Goal: Transaction & Acquisition: Obtain resource

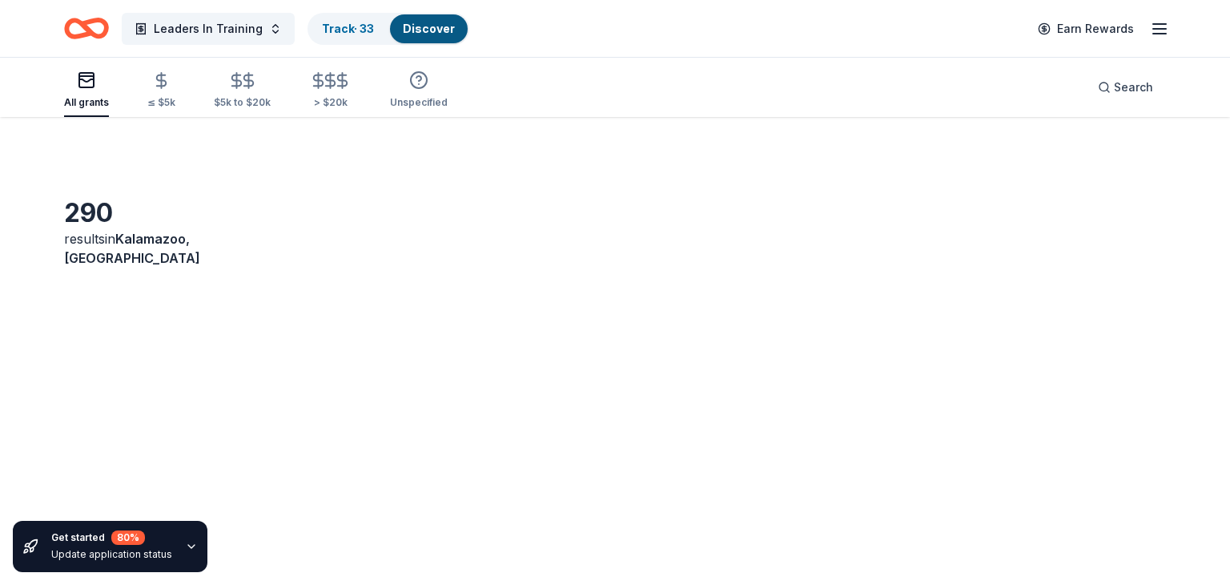
scroll to position [328, 0]
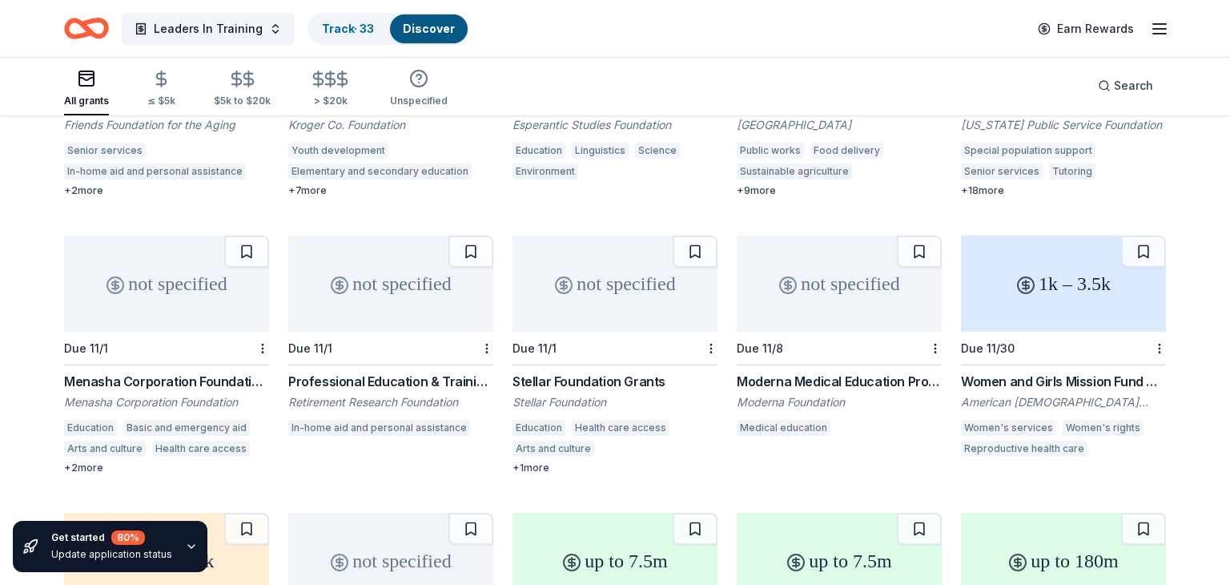
click at [344, 372] on div "Professional Education & Training Grants" at bounding box center [390, 381] width 205 height 19
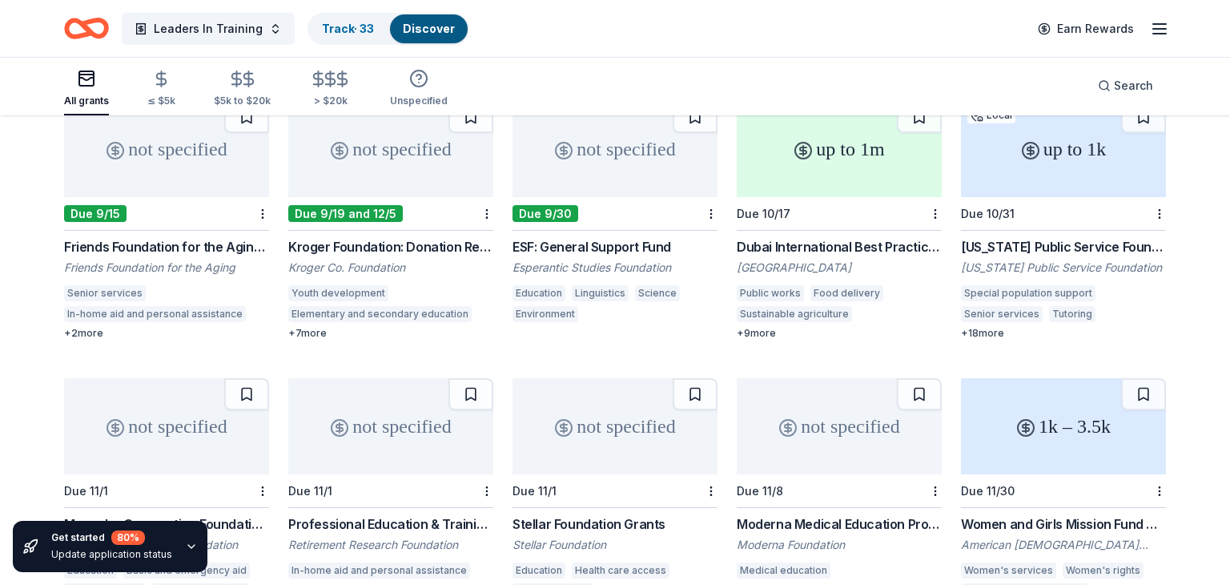
scroll to position [188, 0]
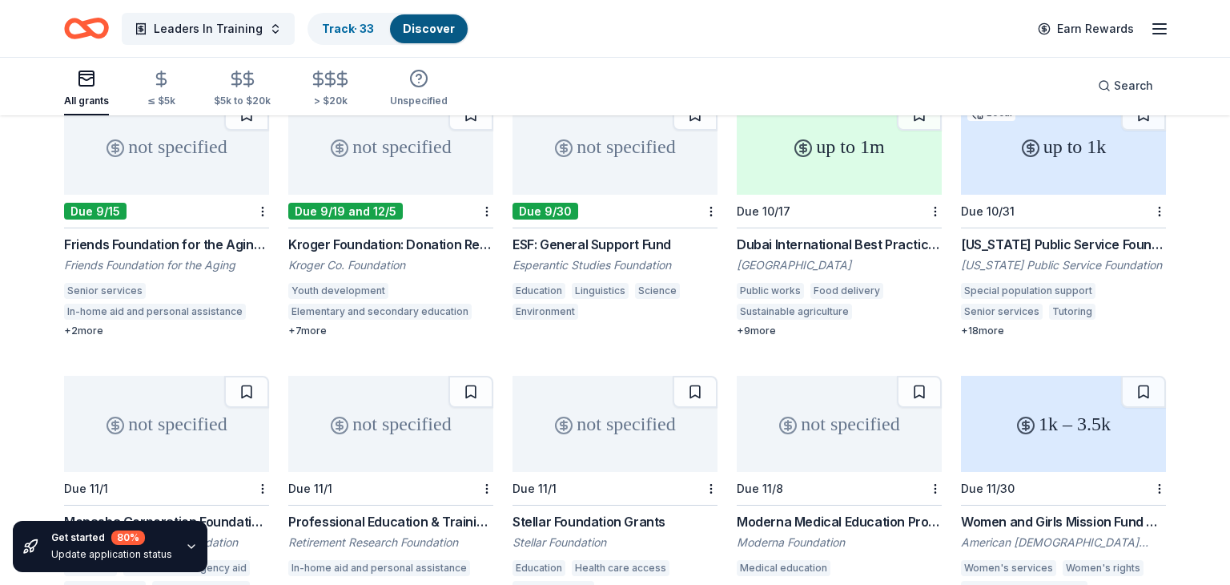
click at [397, 146] on div "not specified" at bounding box center [390, 147] width 205 height 96
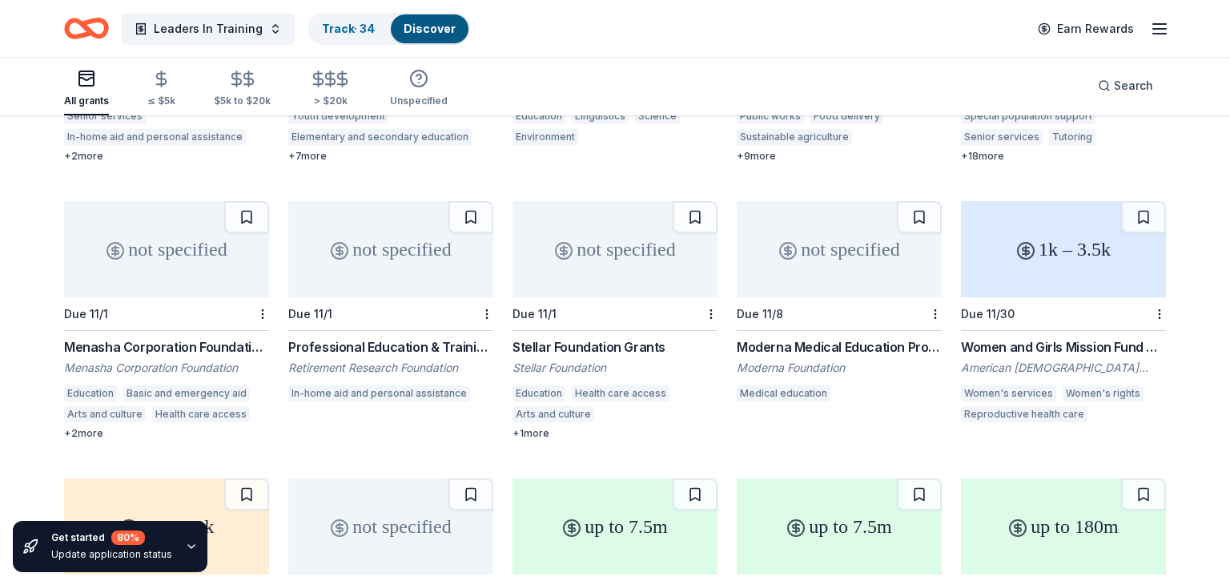
scroll to position [365, 0]
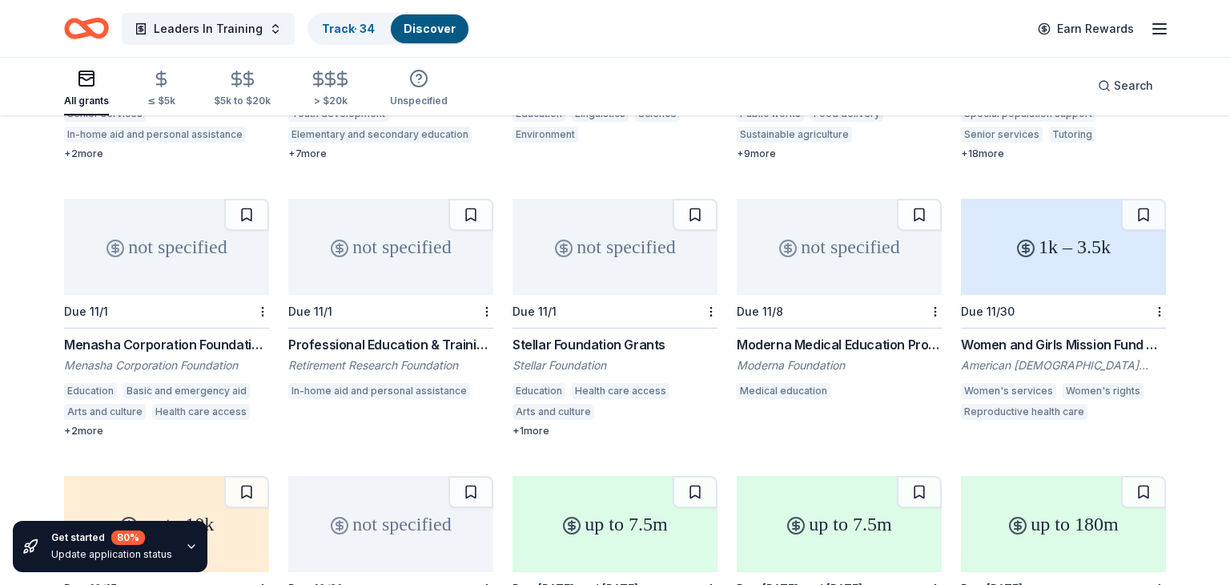
click at [156, 336] on div "Menasha Corporation Foundation Grant Menasha Corporation Foundation Education B…" at bounding box center [166, 386] width 205 height 103
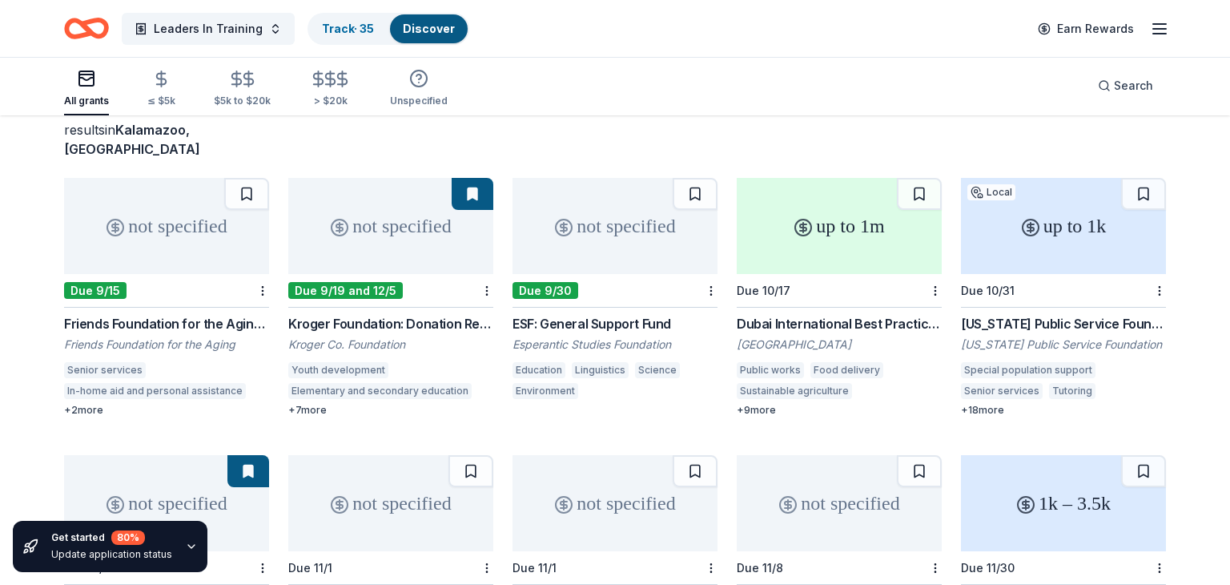
scroll to position [82, 0]
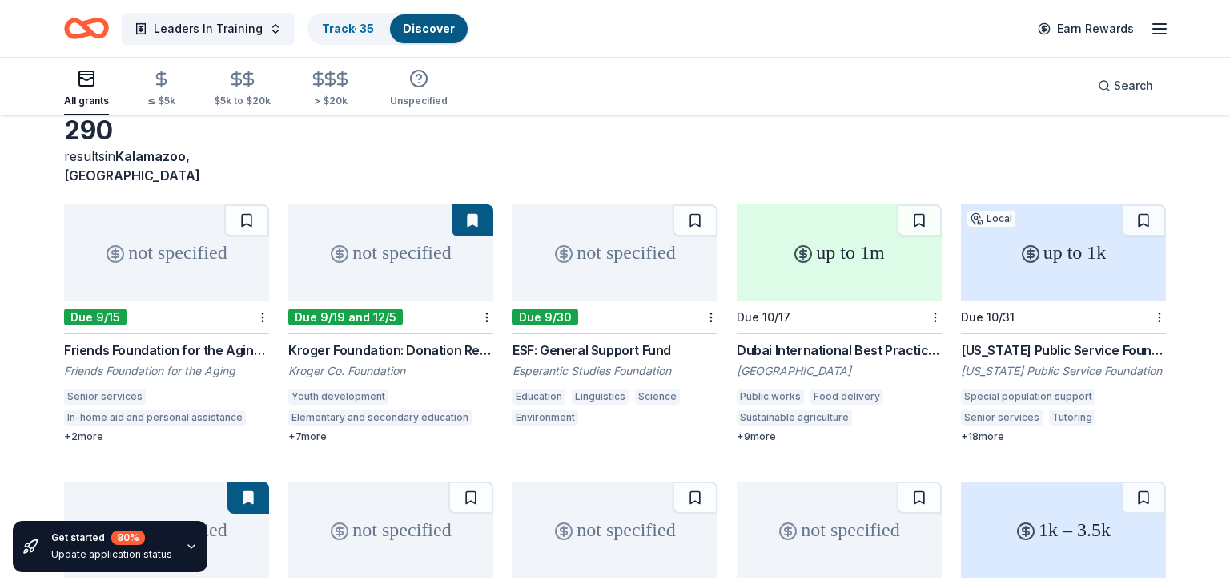
click at [424, 340] on div "Kroger Foundation: Donation Request" at bounding box center [390, 349] width 205 height 19
click at [376, 262] on div "not specified" at bounding box center [390, 252] width 205 height 96
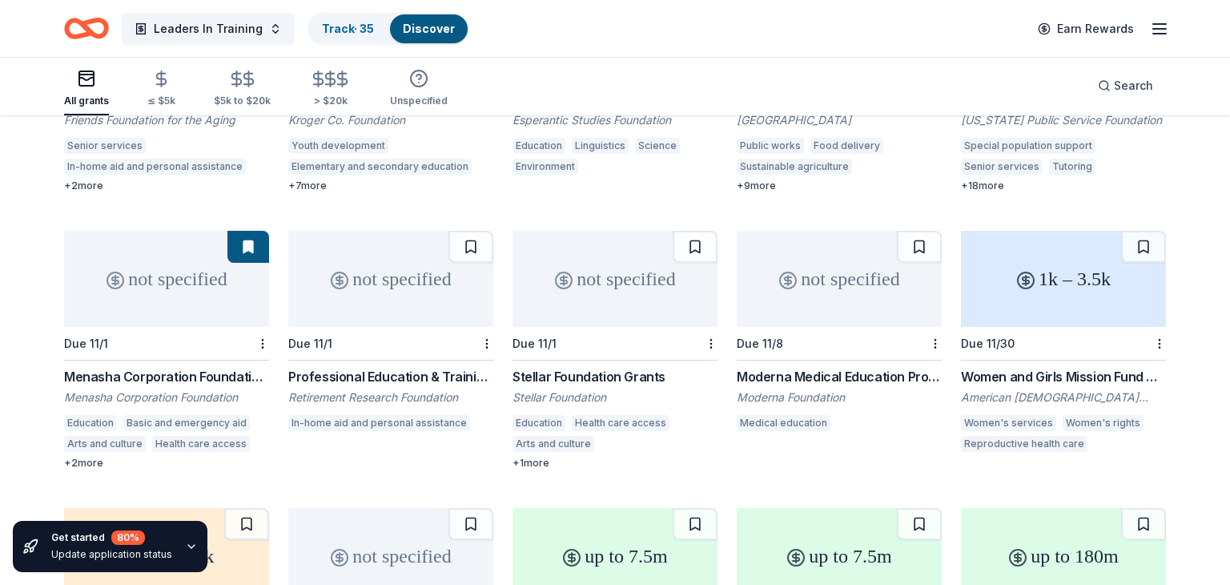
scroll to position [334, 0]
click at [601, 366] on div "Stellar Foundation Grants" at bounding box center [615, 375] width 205 height 19
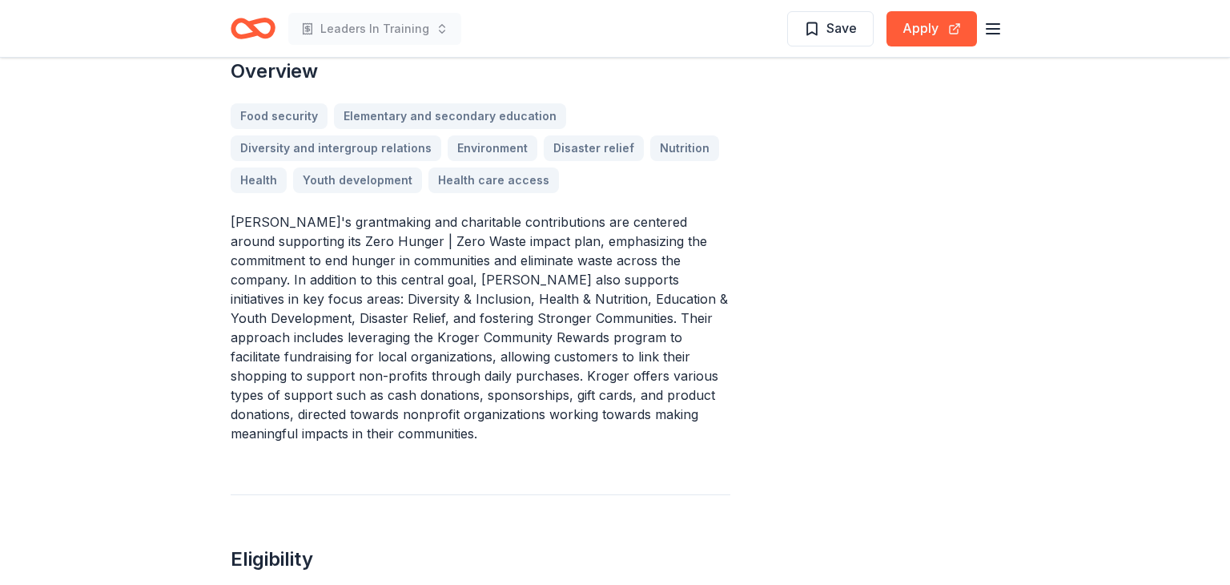
scroll to position [448, 0]
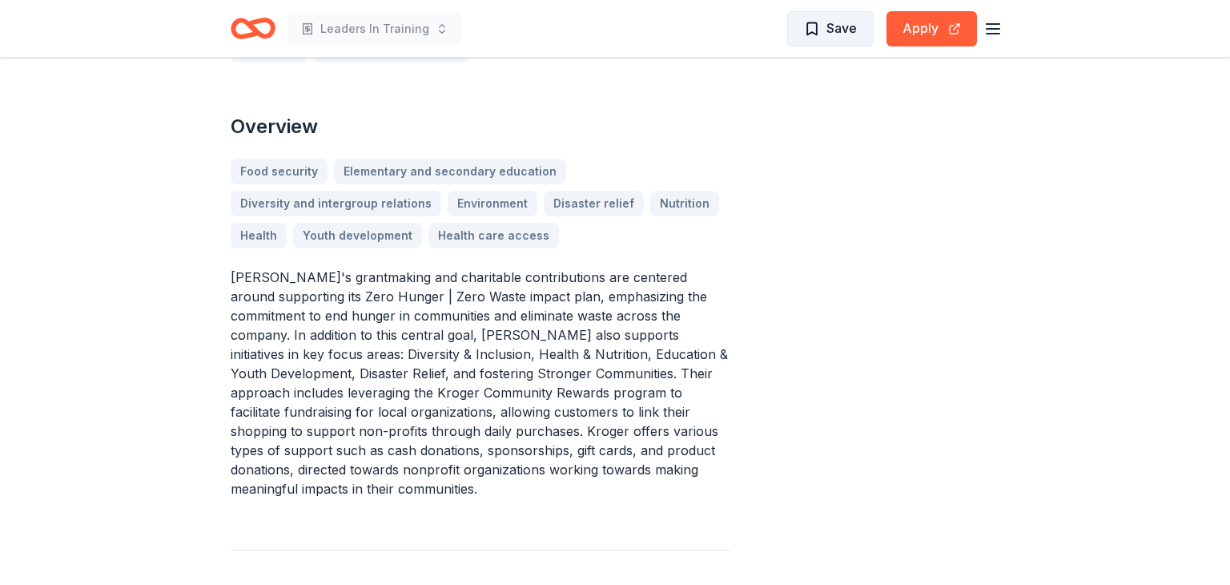
click at [829, 27] on span "Save" at bounding box center [841, 28] width 30 height 21
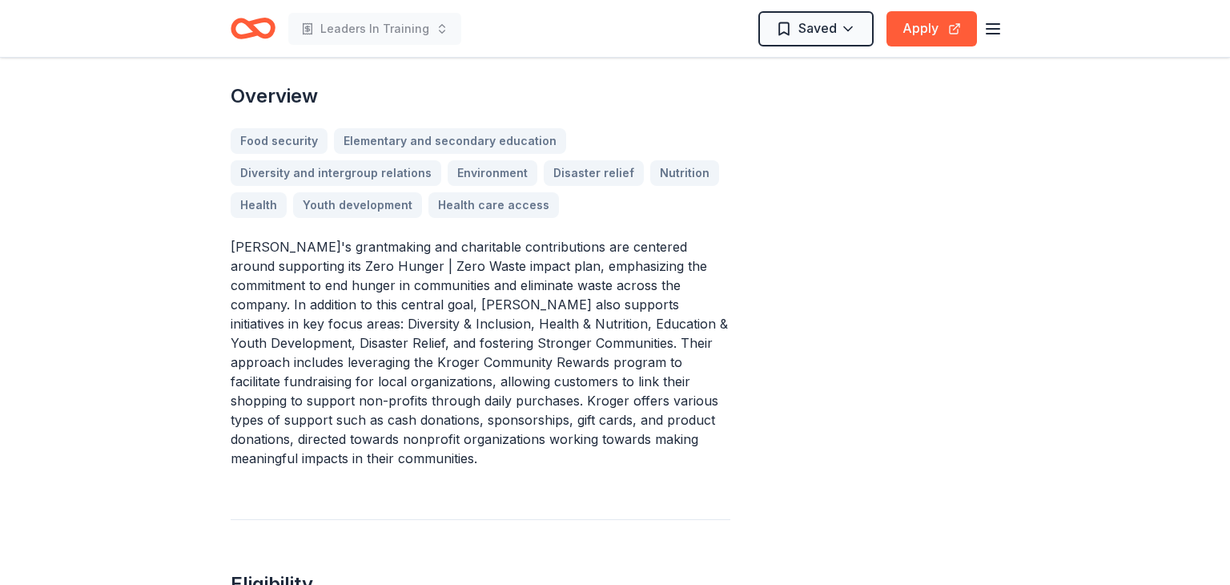
scroll to position [459, 0]
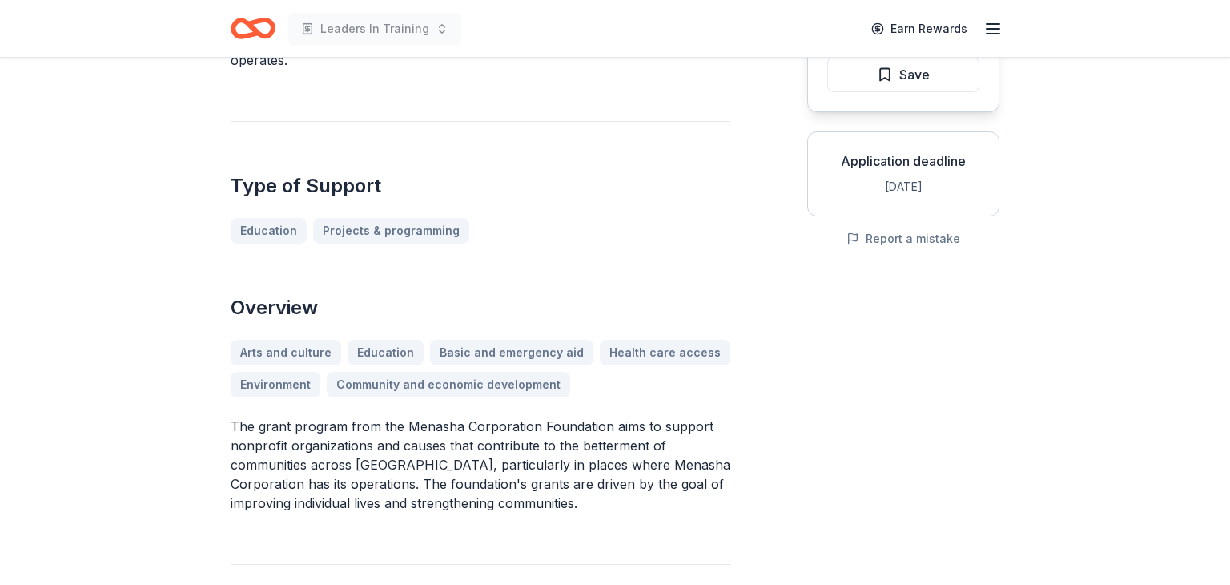
scroll to position [227, 0]
click at [893, 83] on span "Save" at bounding box center [903, 76] width 53 height 21
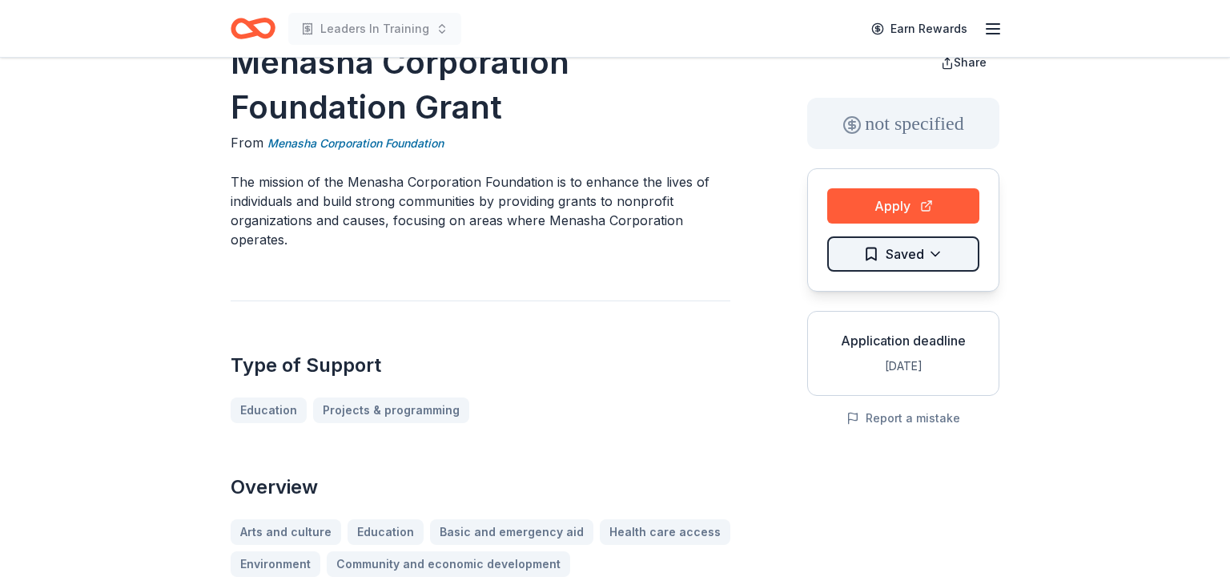
scroll to position [0, 0]
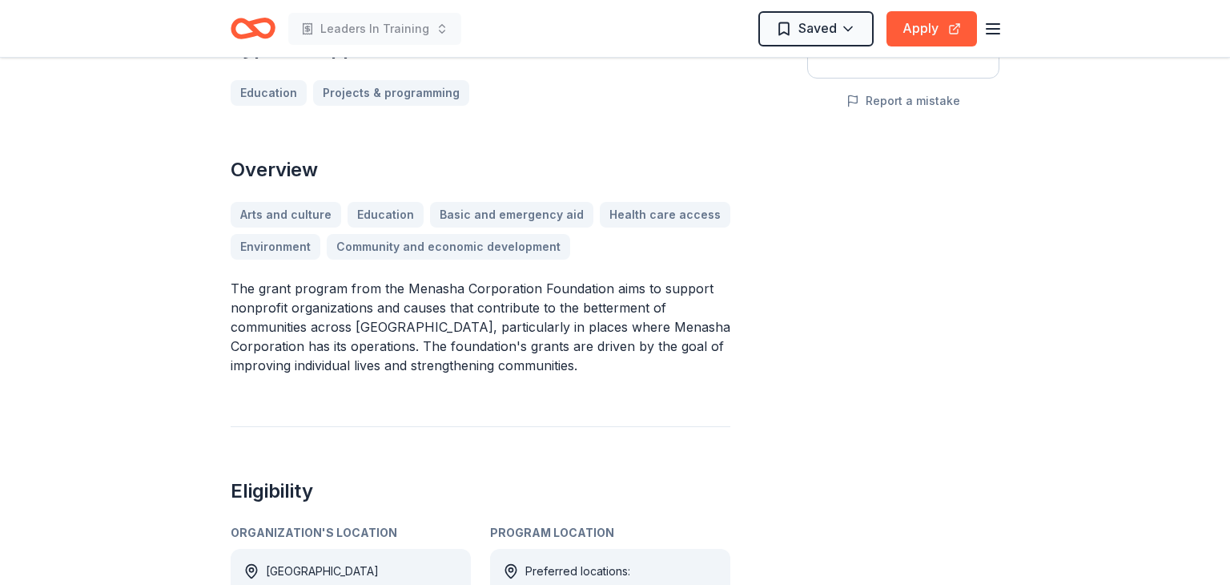
scroll to position [368, 0]
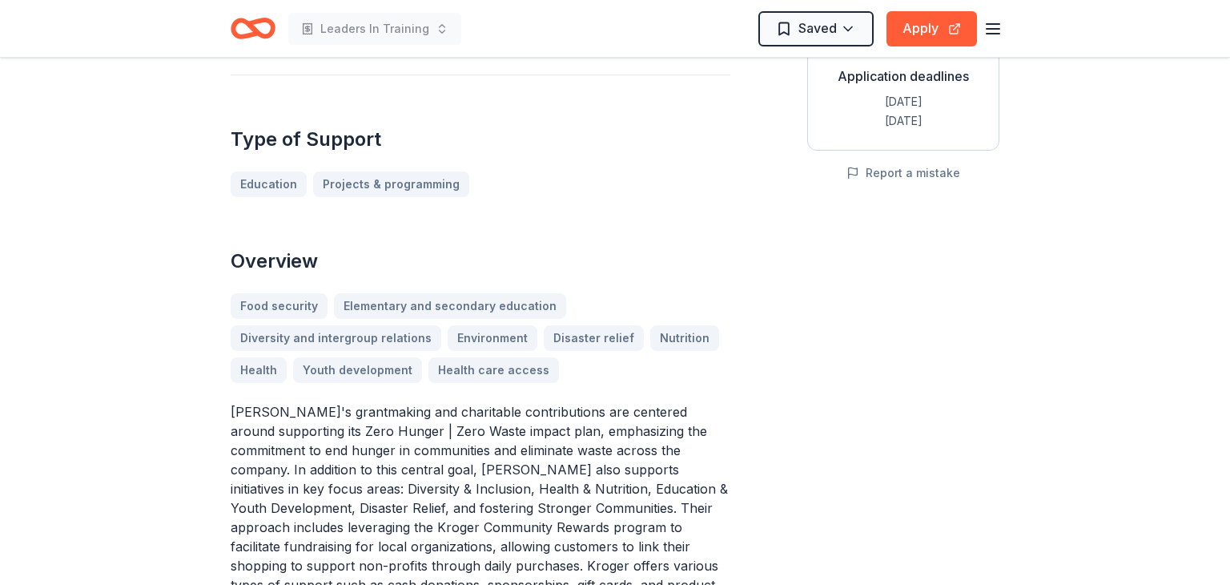
scroll to position [332, 0]
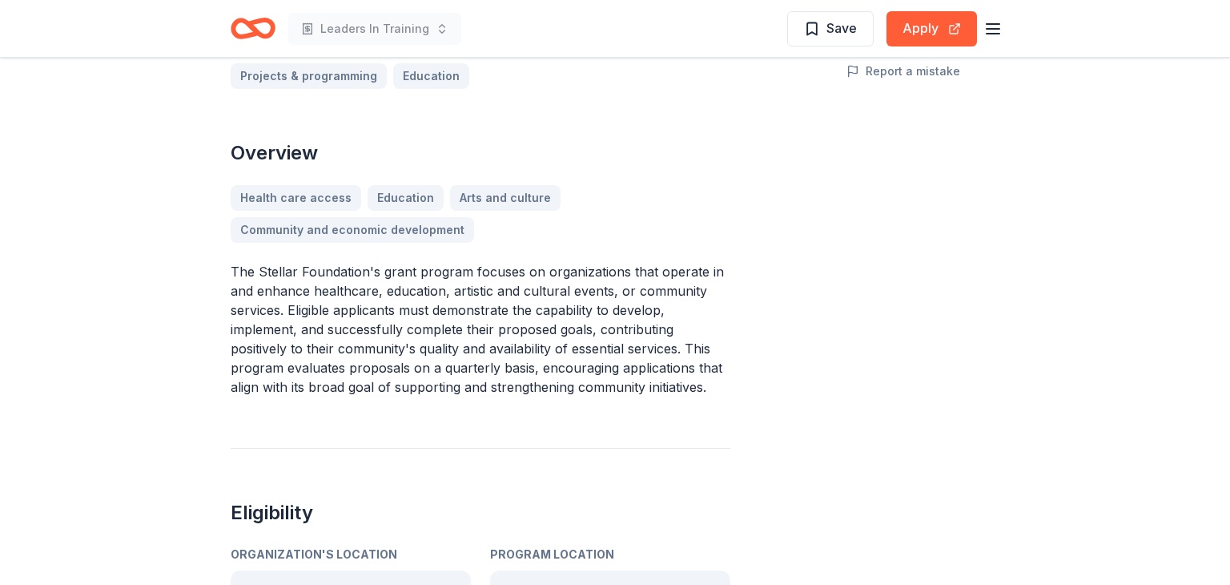
scroll to position [398, 0]
